Goal: Task Accomplishment & Management: Use online tool/utility

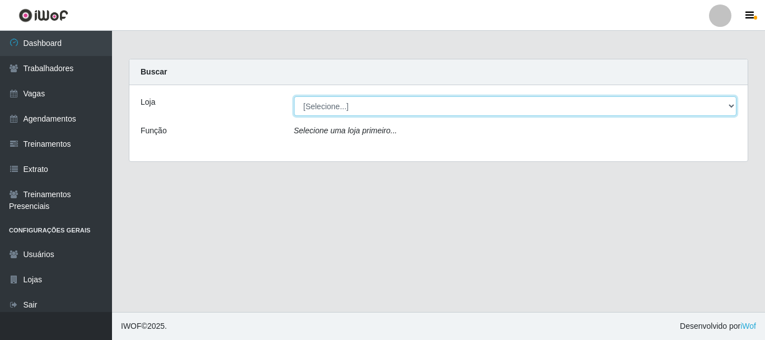
click at [368, 107] on select "[Selecione...] [GEOGRAPHIC_DATA] - [GEOGRAPHIC_DATA]" at bounding box center [515, 106] width 443 height 20
select select "524"
click at [294, 96] on select "[Selecione...] [GEOGRAPHIC_DATA] - [GEOGRAPHIC_DATA]" at bounding box center [515, 106] width 443 height 20
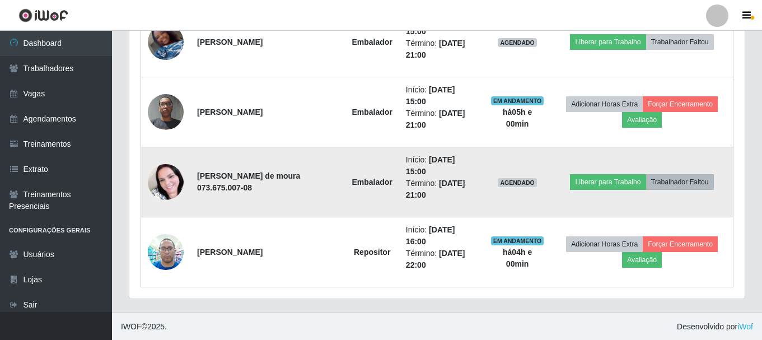
scroll to position [554, 0]
click at [689, 184] on button "Trabalhador Faltou" at bounding box center [680, 182] width 68 height 16
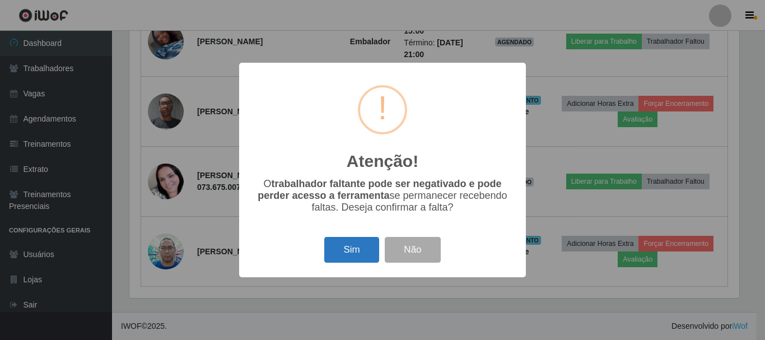
click at [342, 246] on button "Sim" at bounding box center [351, 250] width 54 height 26
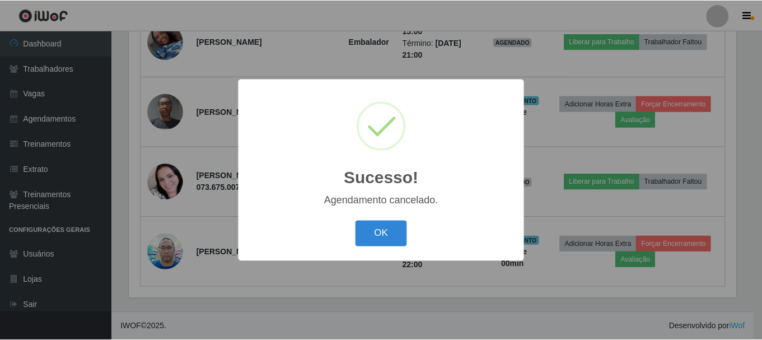
scroll to position [437, 0]
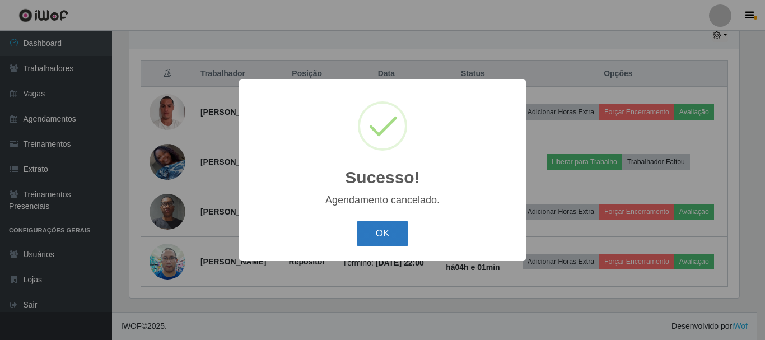
click at [382, 236] on button "OK" at bounding box center [383, 234] width 52 height 26
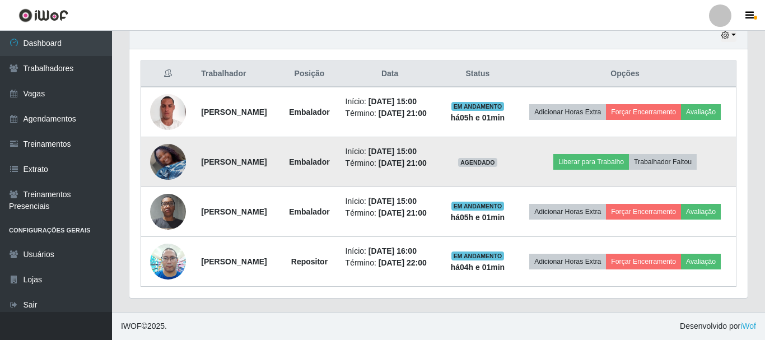
scroll to position [232, 615]
click at [668, 154] on button "Trabalhador Faltou" at bounding box center [660, 162] width 68 height 16
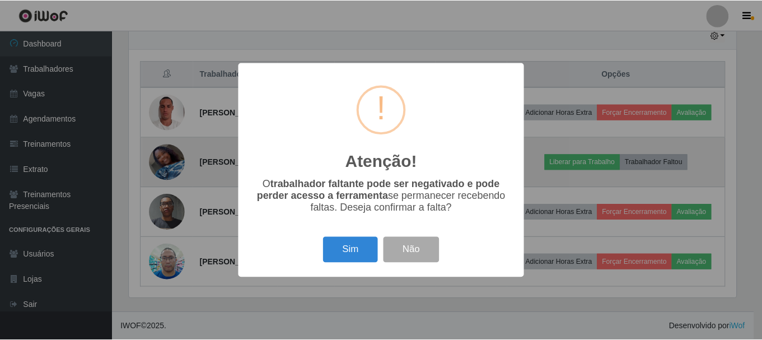
scroll to position [232, 610]
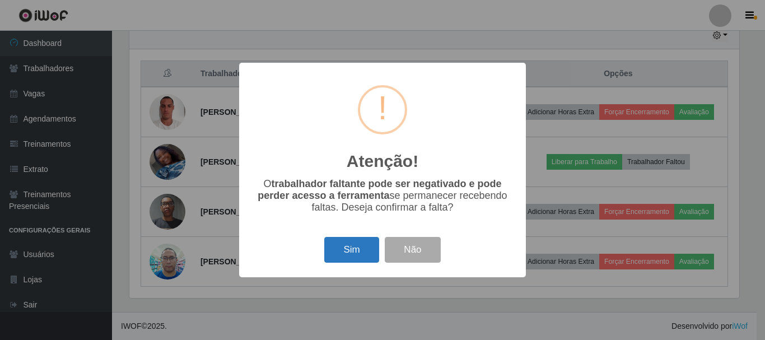
click at [340, 257] on button "Sim" at bounding box center [351, 250] width 54 height 26
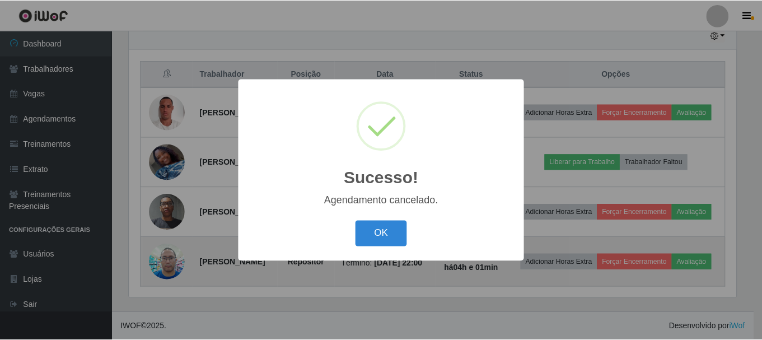
scroll to position [379, 0]
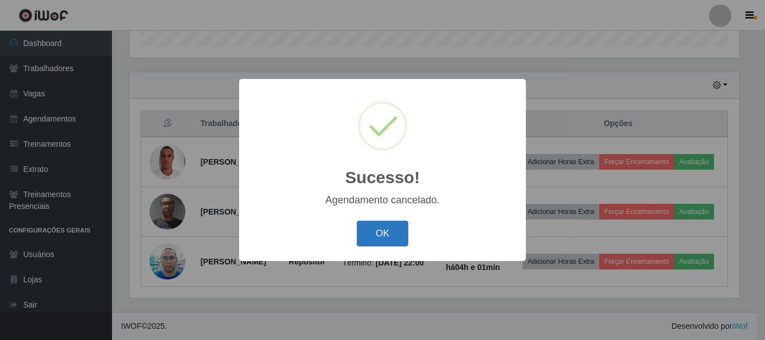
click at [391, 233] on button "OK" at bounding box center [383, 234] width 52 height 26
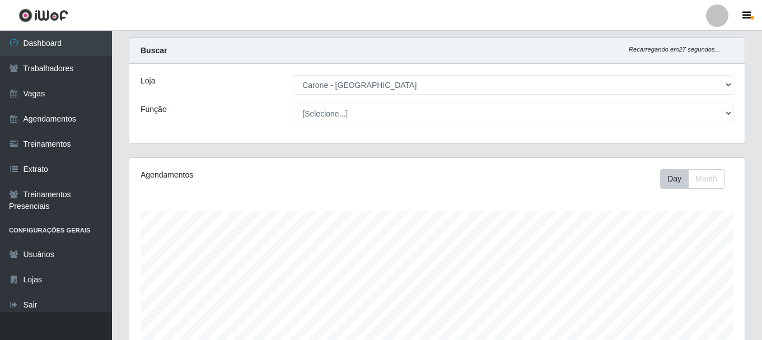
scroll to position [0, 0]
